Goal: Task Accomplishment & Management: Manage account settings

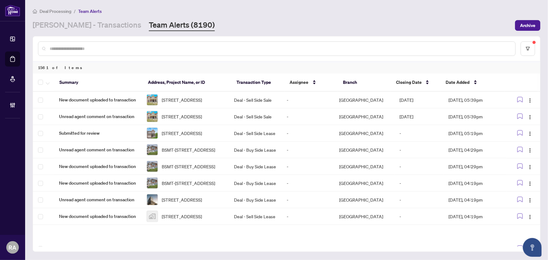
click at [282, 30] on div "[PERSON_NAME] - Transactions Team Alerts (8190)" at bounding box center [272, 25] width 479 height 11
click at [119, 46] on input "text" at bounding box center [280, 48] width 461 height 7
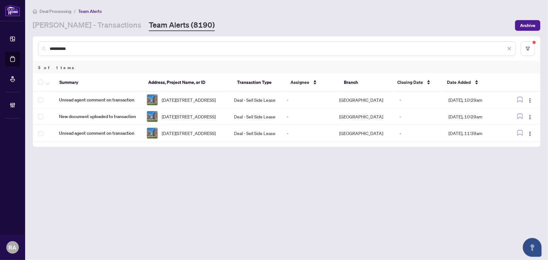
type input "**********"
click at [46, 81] on span "button" at bounding box center [48, 82] width 4 height 7
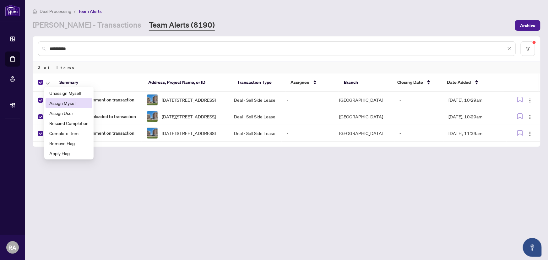
click at [66, 105] on span "Assign Myself" at bounding box center [68, 103] width 39 height 7
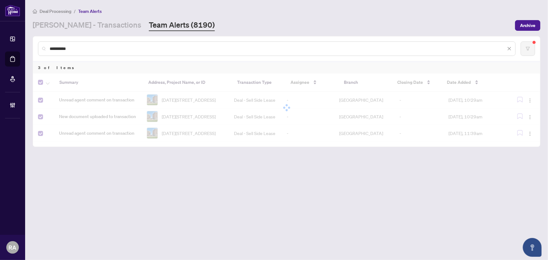
click at [163, 178] on main "**********" at bounding box center [286, 130] width 523 height 260
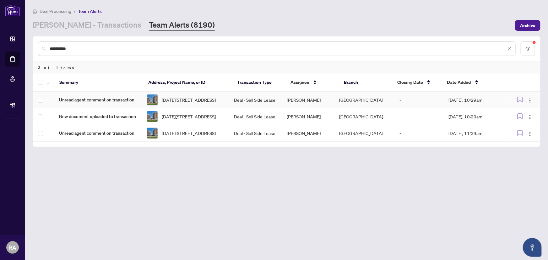
click at [210, 101] on span "[DATE][STREET_ADDRESS]" at bounding box center [189, 99] width 54 height 7
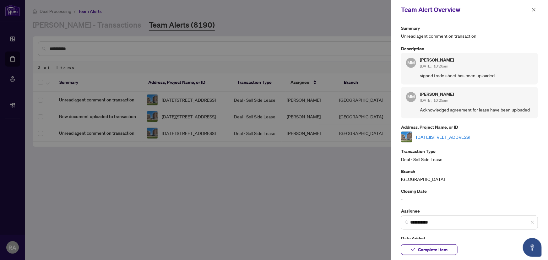
click at [448, 133] on link "[DATE][STREET_ADDRESS]" at bounding box center [443, 136] width 54 height 7
drag, startPoint x: 534, startPoint y: 10, endPoint x: 214, endPoint y: 52, distance: 322.1
click at [534, 10] on icon "close" at bounding box center [533, 9] width 3 height 3
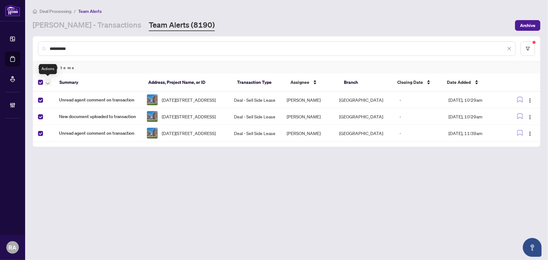
click at [50, 81] on button "button" at bounding box center [47, 83] width 7 height 8
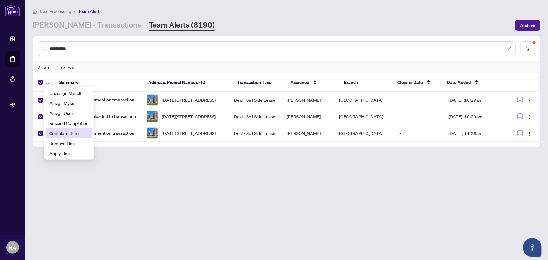
click at [78, 133] on span "Complete Item" at bounding box center [68, 133] width 39 height 7
